Goal: Find specific page/section: Find specific page/section

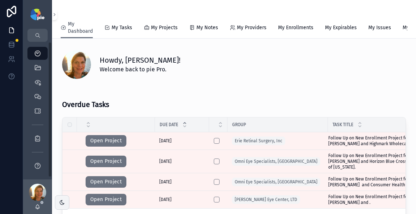
scroll to position [38, 0]
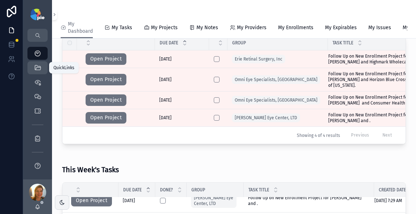
click at [42, 66] on div "QuickLinks" at bounding box center [38, 68] width 12 height 12
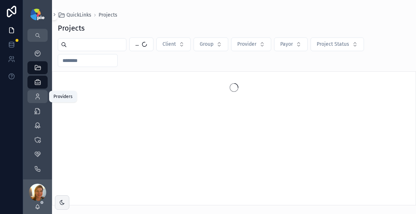
click at [38, 90] on link "Providers 296" at bounding box center [37, 96] width 20 height 13
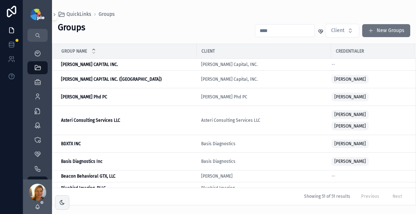
click at [270, 29] on input "scrollable content" at bounding box center [284, 31] width 59 height 10
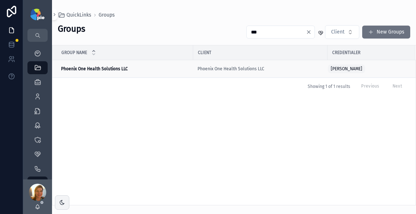
type input "***"
click at [97, 67] on strong "Phoenix One Health Solutions LLC" at bounding box center [94, 68] width 67 height 5
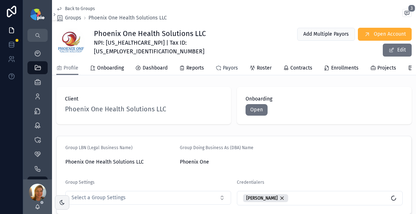
click at [230, 67] on span "Payors" at bounding box center [230, 68] width 15 height 7
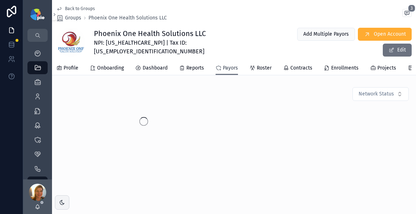
click at [227, 69] on span "Payors" at bounding box center [230, 68] width 15 height 7
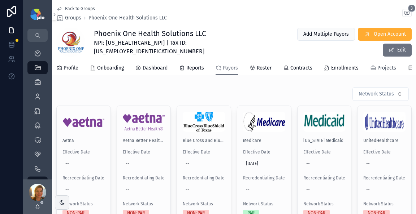
click at [380, 67] on span "Projects" at bounding box center [386, 68] width 19 height 7
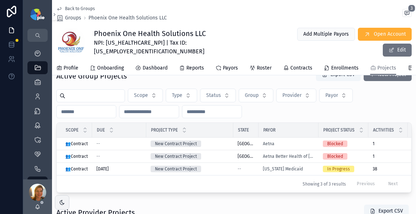
scroll to position [15, 0]
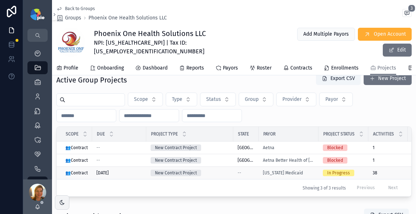
click at [209, 176] on div "New Contract Project" at bounding box center [189, 173] width 78 height 6
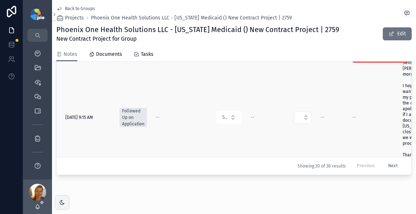
scroll to position [720, 0]
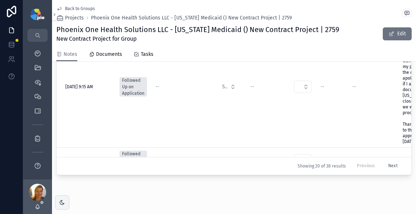
click at [383, 161] on button "Next" at bounding box center [392, 166] width 19 height 11
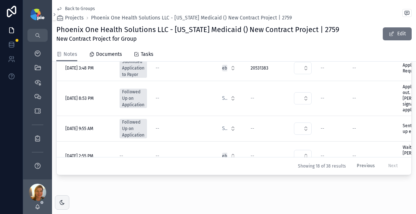
scroll to position [1356, 0]
